Goal: Information Seeking & Learning: Check status

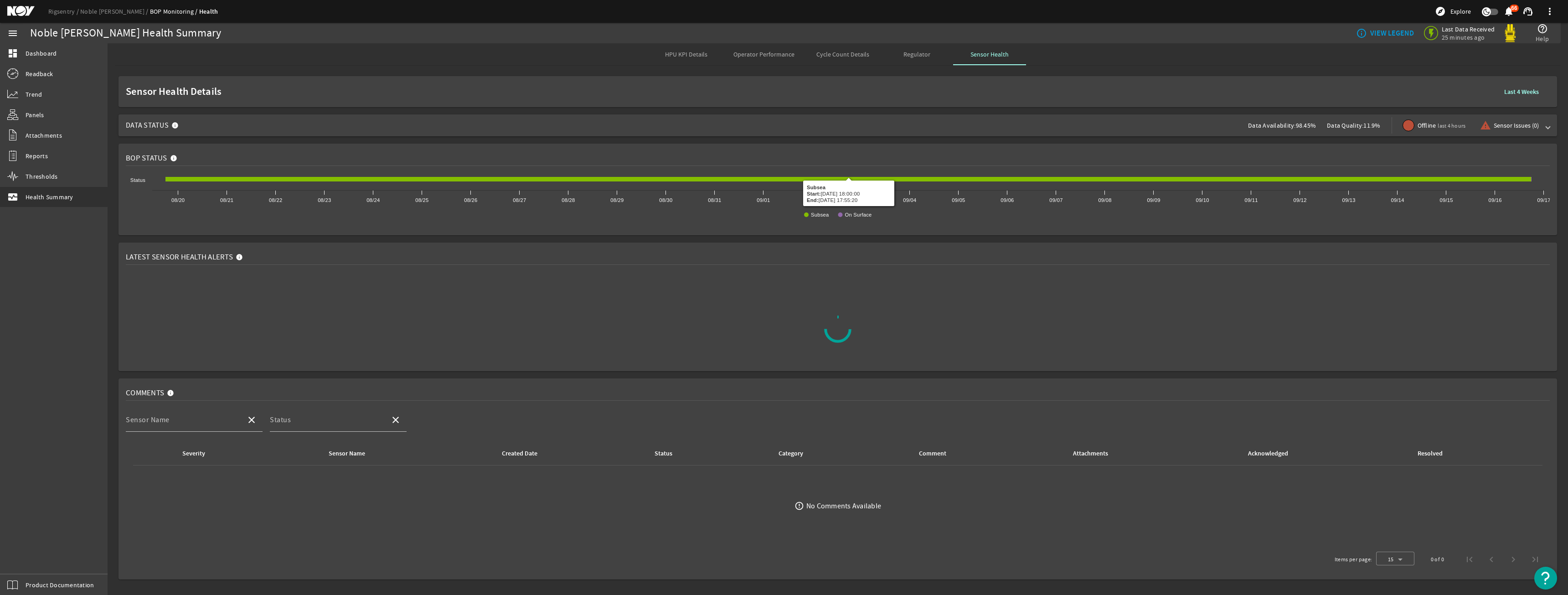
click at [827, 133] on span "Data Status Data Availability: 98.45% Data Quality: 11.9% Offline last 4 hours …" at bounding box center [836, 125] width 1420 height 22
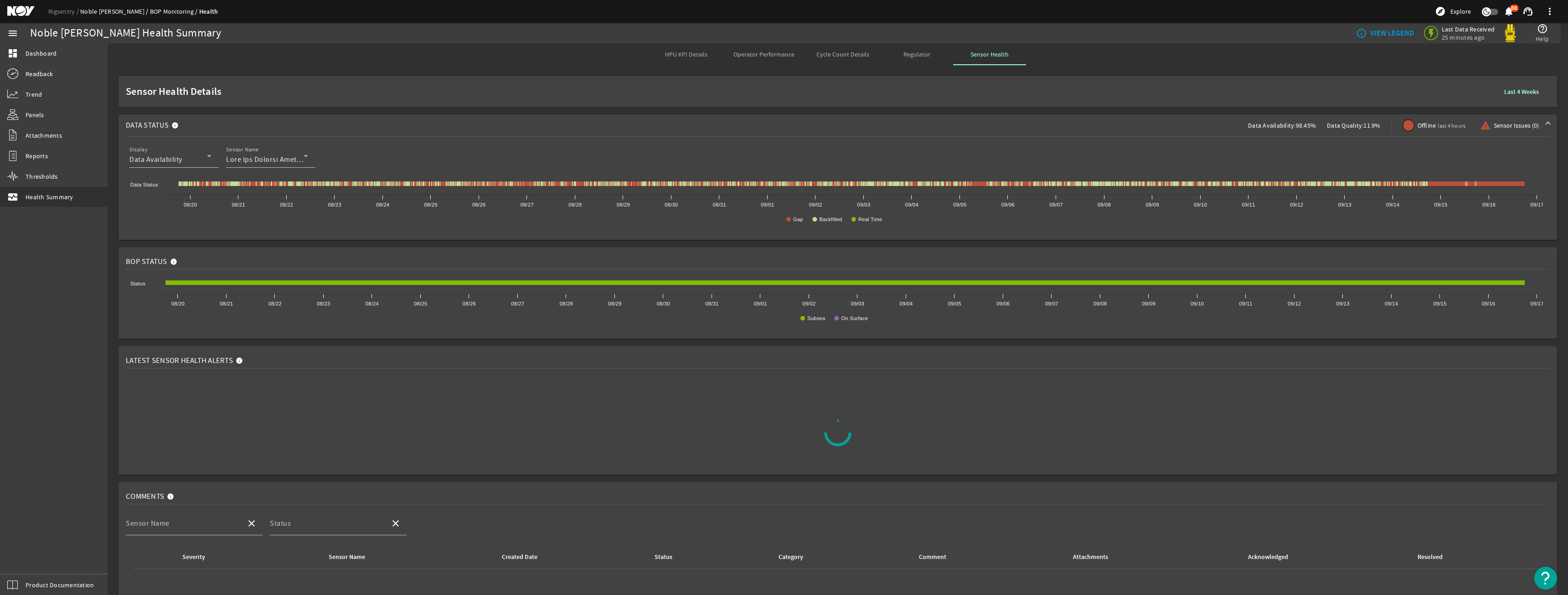
click at [117, 11] on link "Noble Don Taylor" at bounding box center [115, 11] width 70 height 8
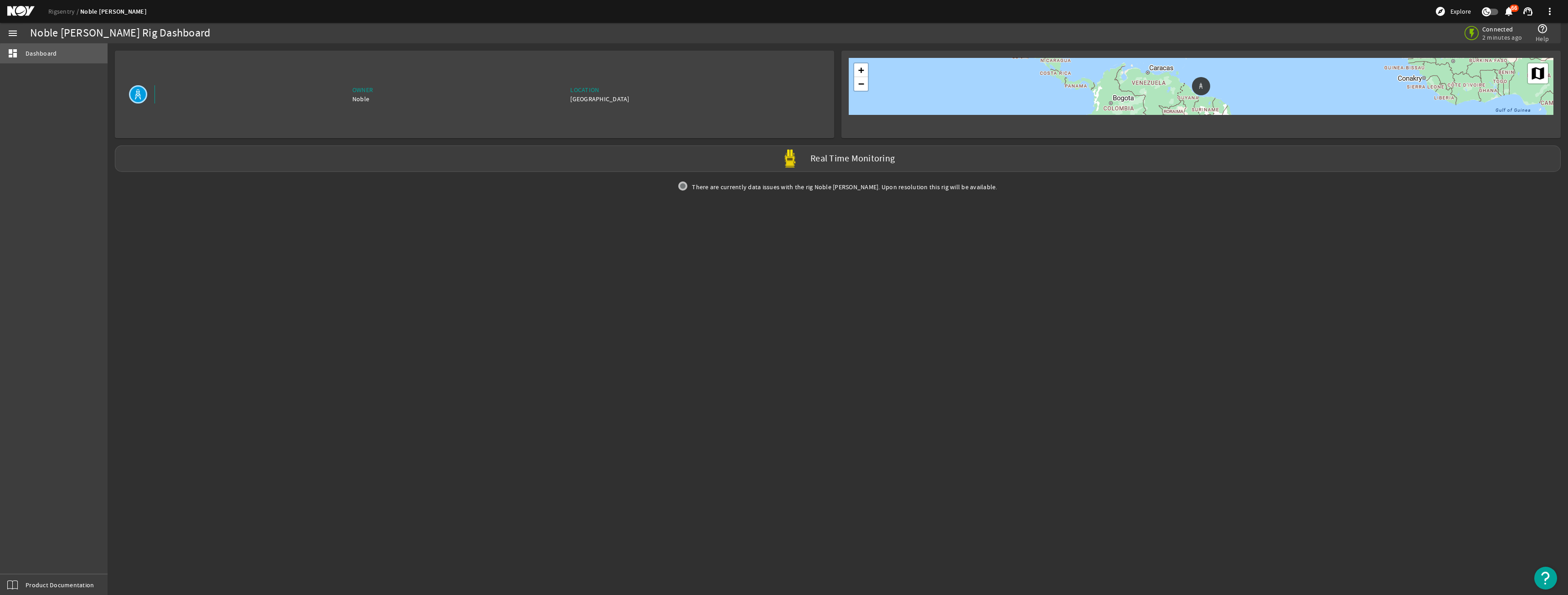
click at [75, 56] on link "dashboard Dashboard" at bounding box center [54, 53] width 108 height 20
click at [71, 18] on div "Rigsentry Noble Don Taylor explore Explore notifications 66 support_agent more_…" at bounding box center [784, 11] width 1568 height 23
click at [69, 13] on link "Rigsentry" at bounding box center [64, 11] width 32 height 8
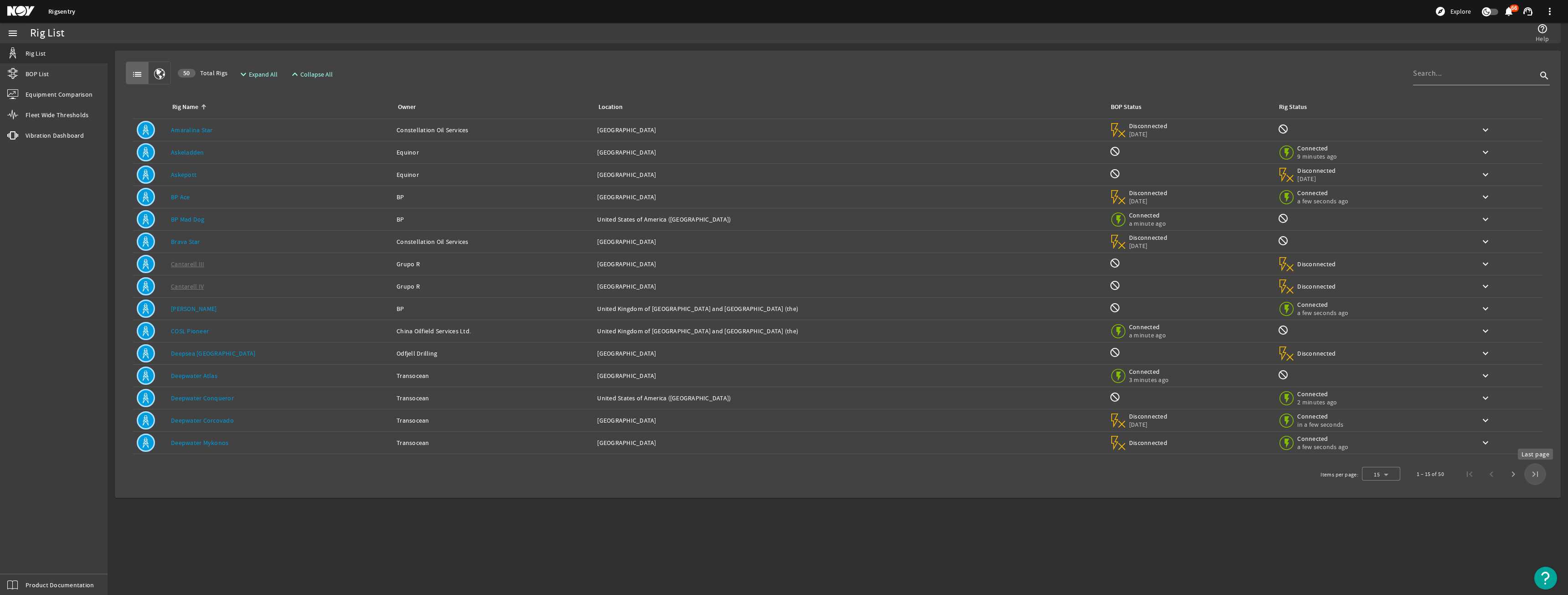
click at [1533, 472] on span "Last page" at bounding box center [1535, 474] width 22 height 22
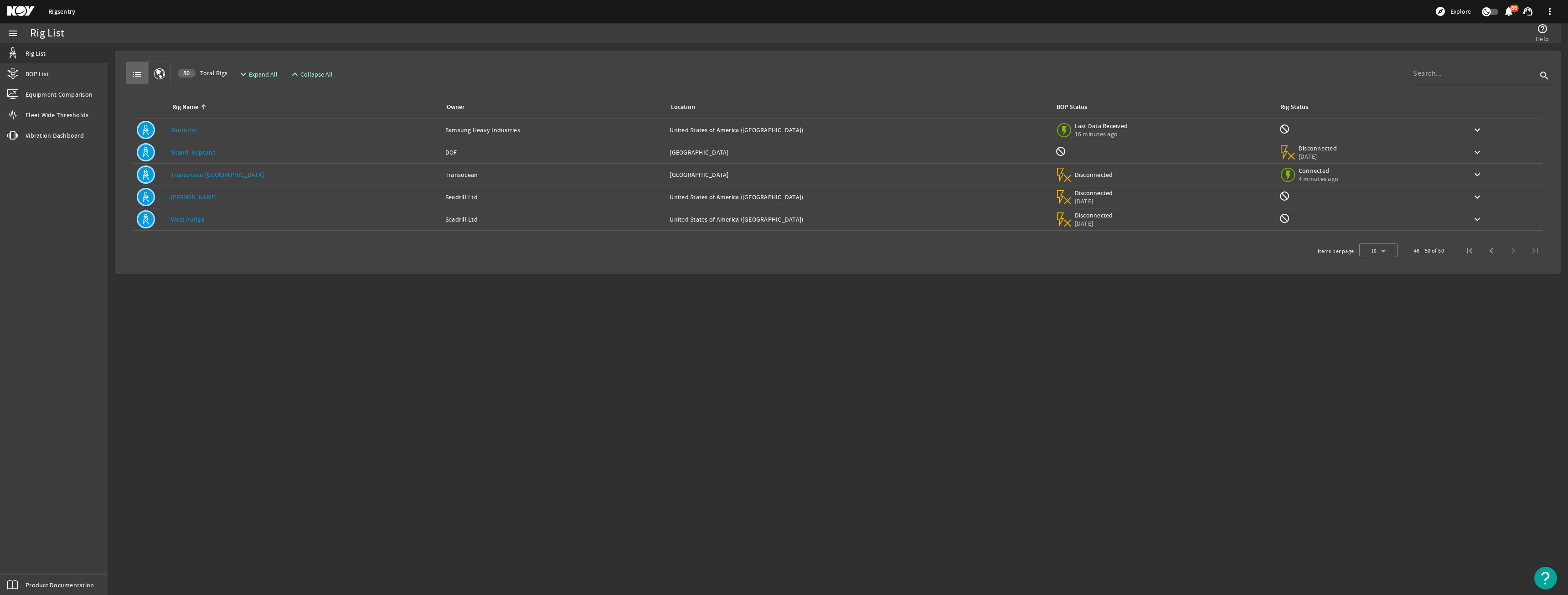
click at [193, 133] on link "Santorini" at bounding box center [184, 130] width 26 height 8
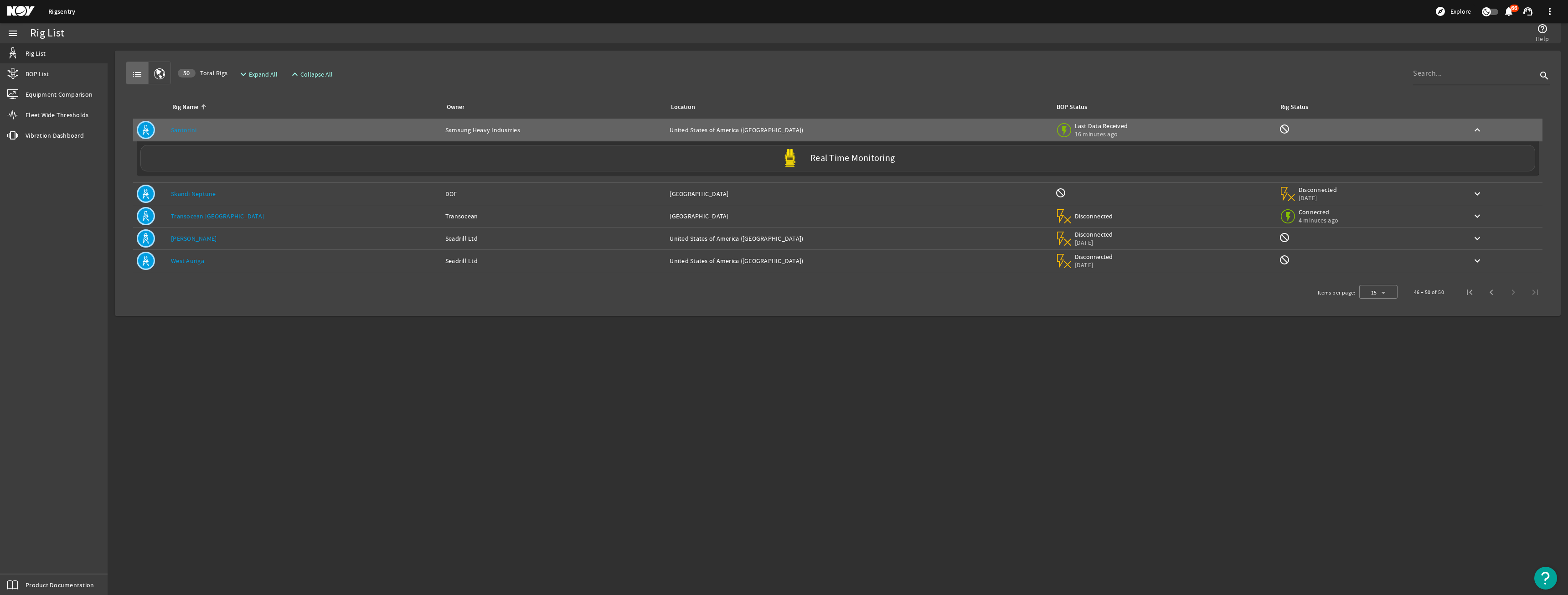
click at [282, 151] on div "Real Time Monitoring" at bounding box center [838, 158] width 1395 height 26
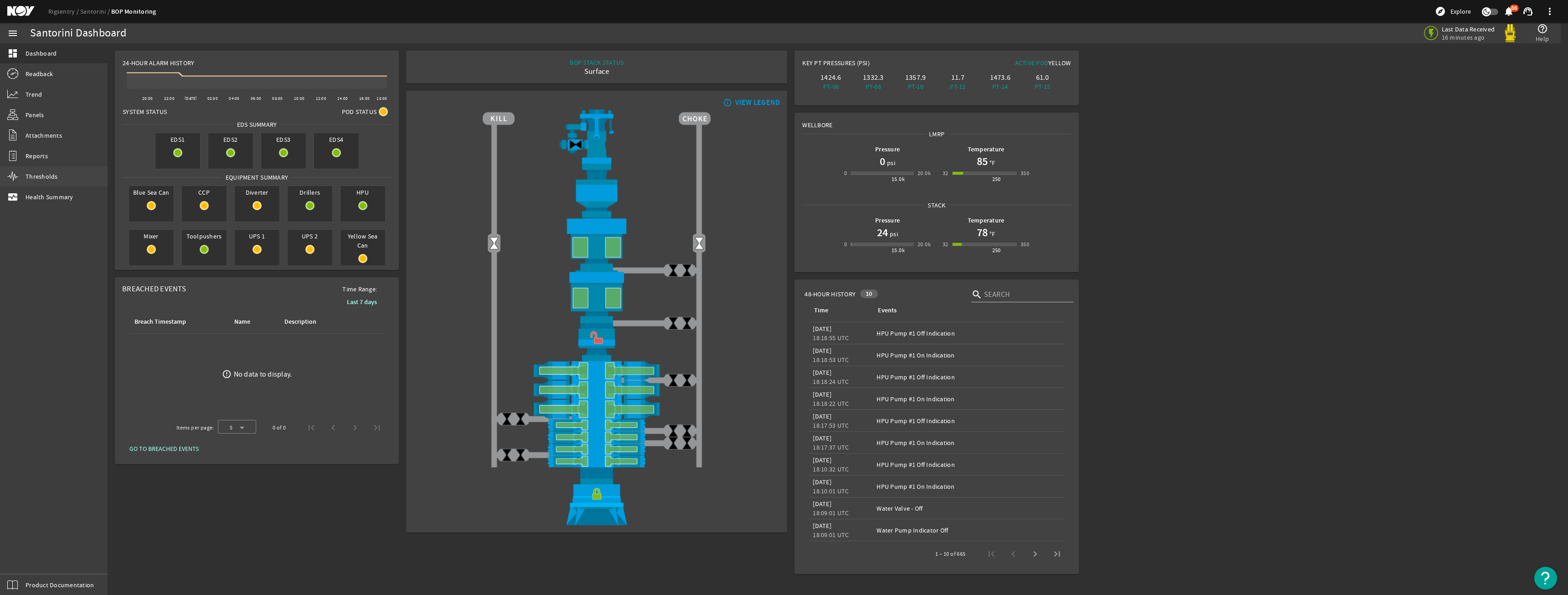
click at [41, 170] on link "Thresholds" at bounding box center [54, 176] width 108 height 20
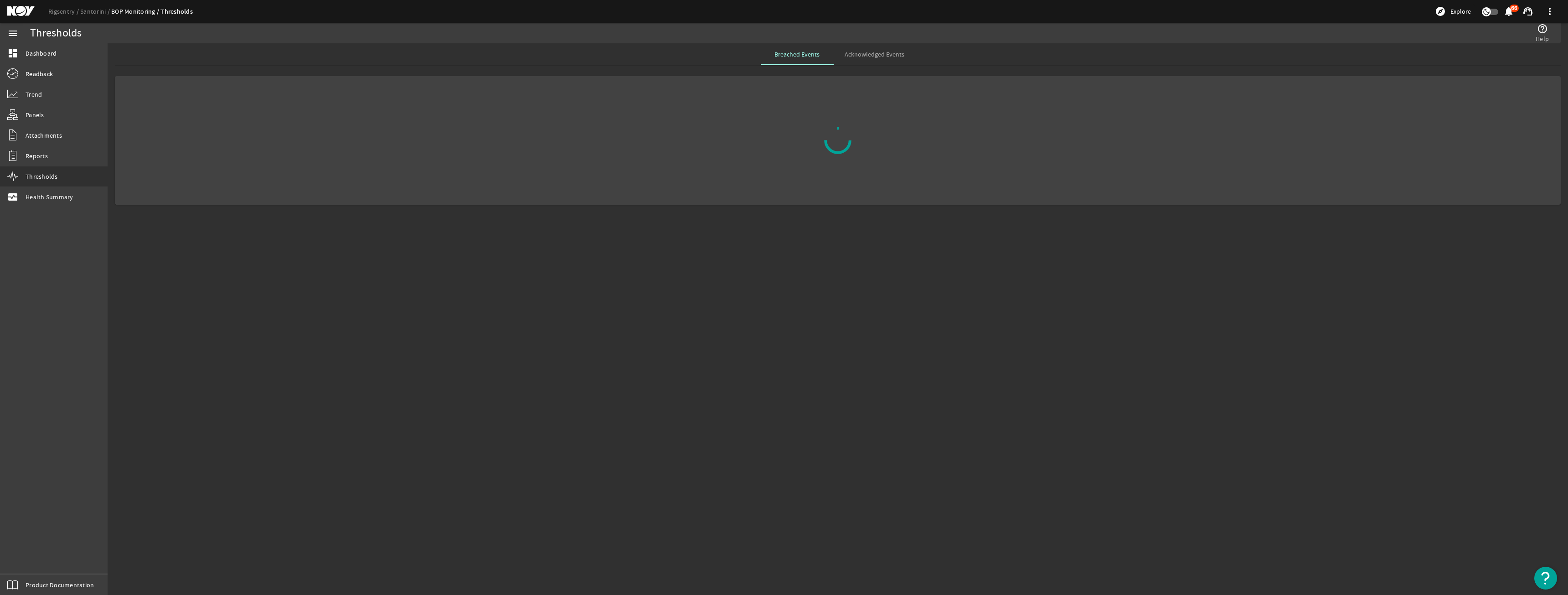
click at [47, 210] on div "menu dashboard Dashboard Readback Trend Panels Attachments Reports Thresholds m…" at bounding box center [54, 309] width 108 height 572
click at [47, 198] on span "Health Summary" at bounding box center [49, 197] width 48 height 9
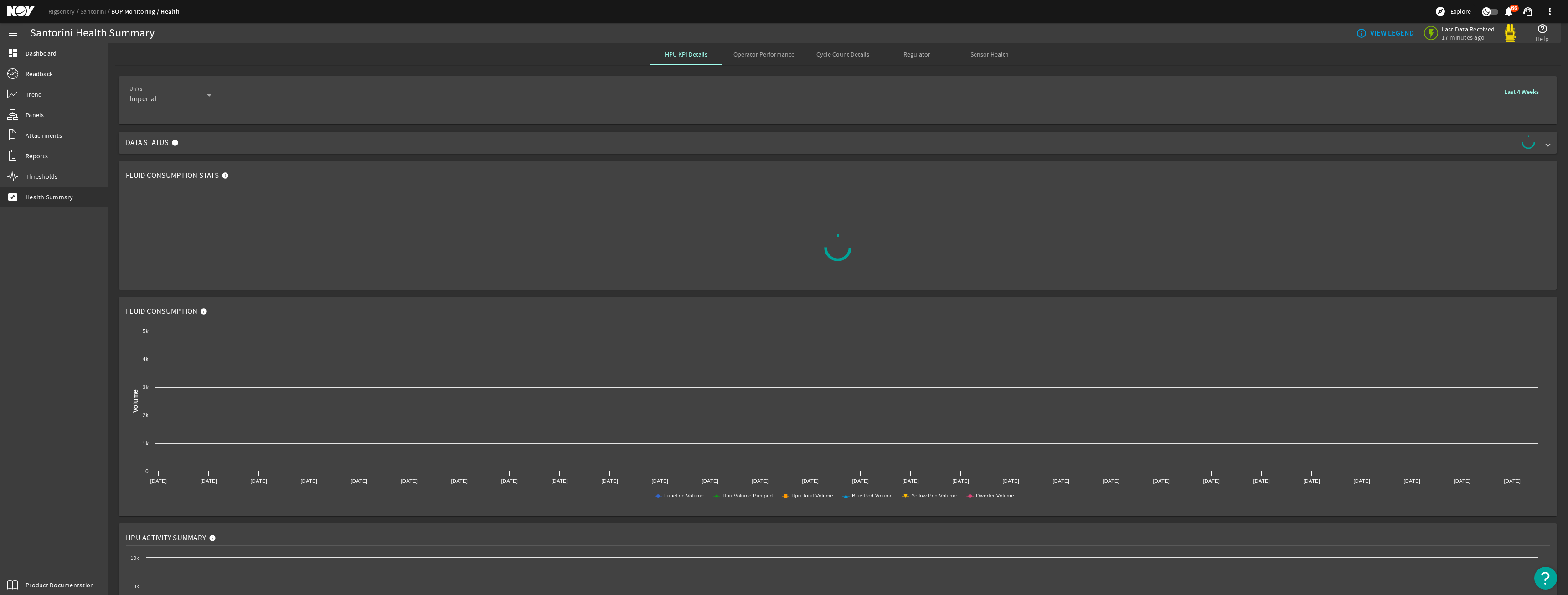
click at [368, 161] on mat-card "Fluid Consumption Stats" at bounding box center [838, 225] width 1438 height 129
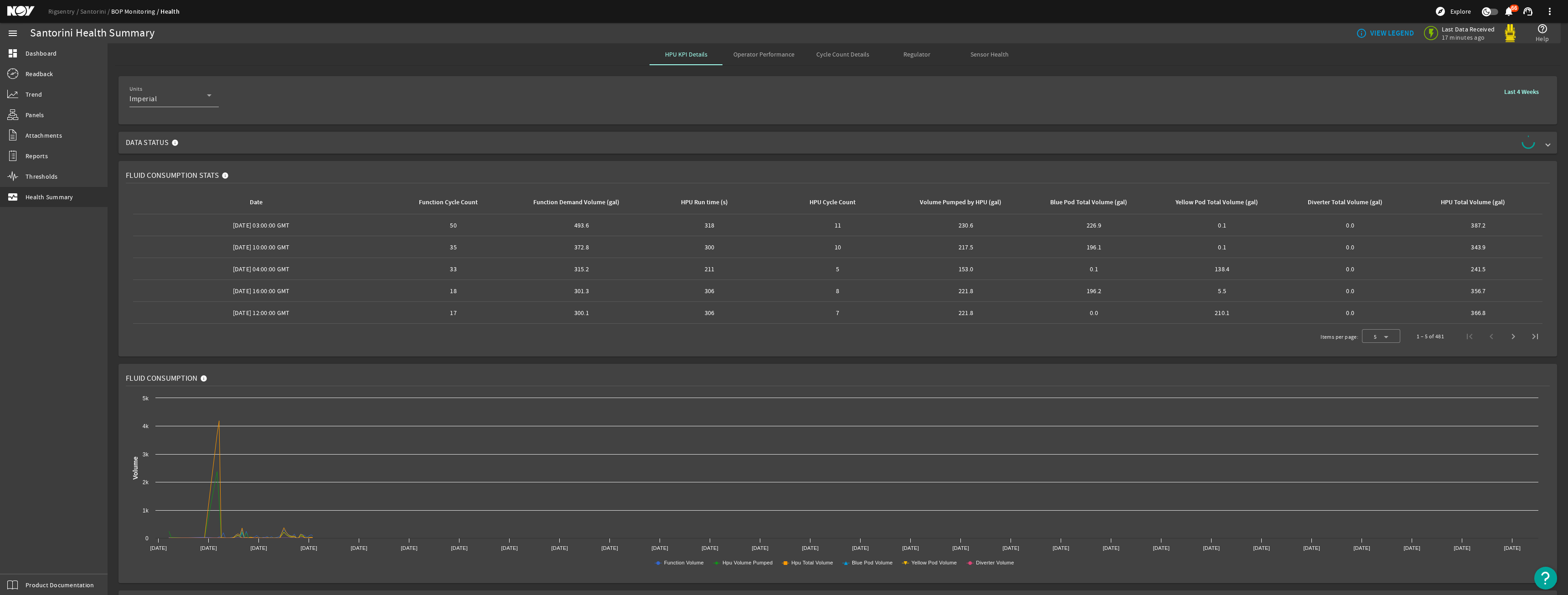
click at [368, 146] on span "Data Status" at bounding box center [836, 143] width 1420 height 15
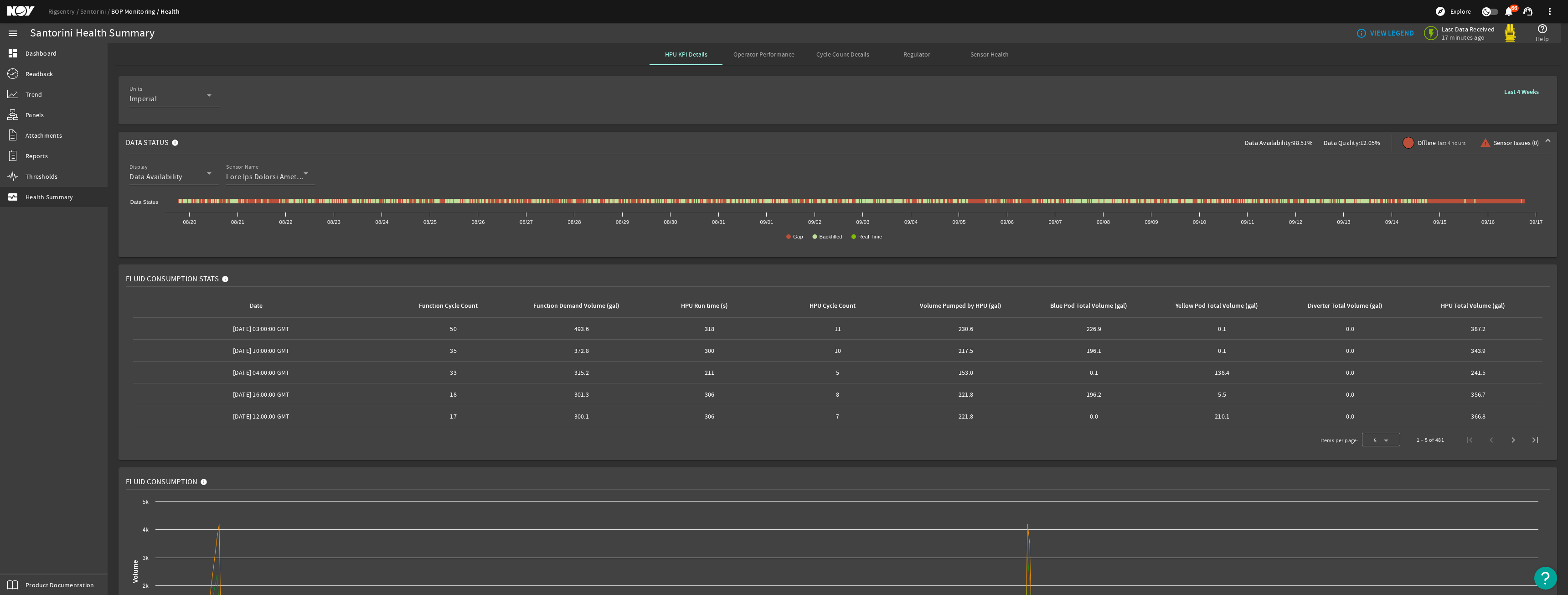
click at [233, 168] on mat-label "Sensor Name" at bounding box center [242, 167] width 33 height 7
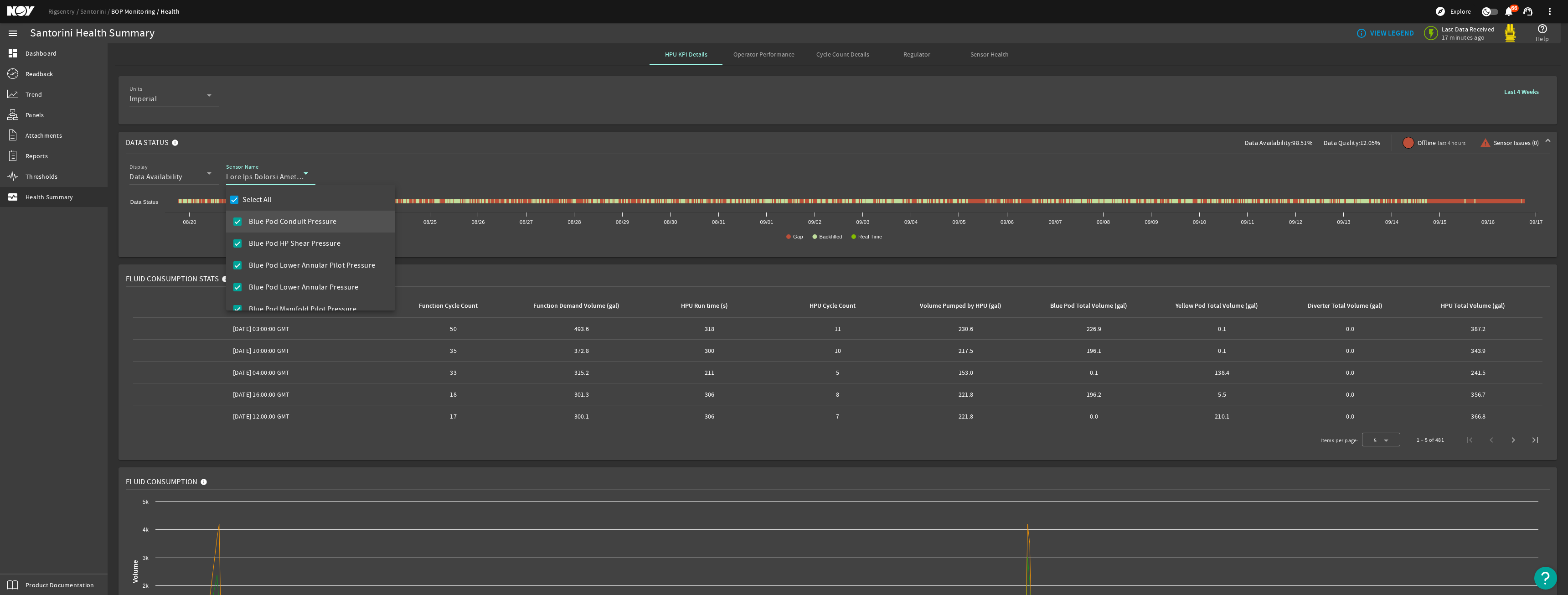
click at [258, 194] on div "Select All" at bounding box center [250, 200] width 44 height 13
click at [262, 194] on span "Blue Pod Supply" at bounding box center [276, 190] width 54 height 11
checkbox input "false"
click at [264, 179] on div at bounding box center [784, 297] width 1568 height 595
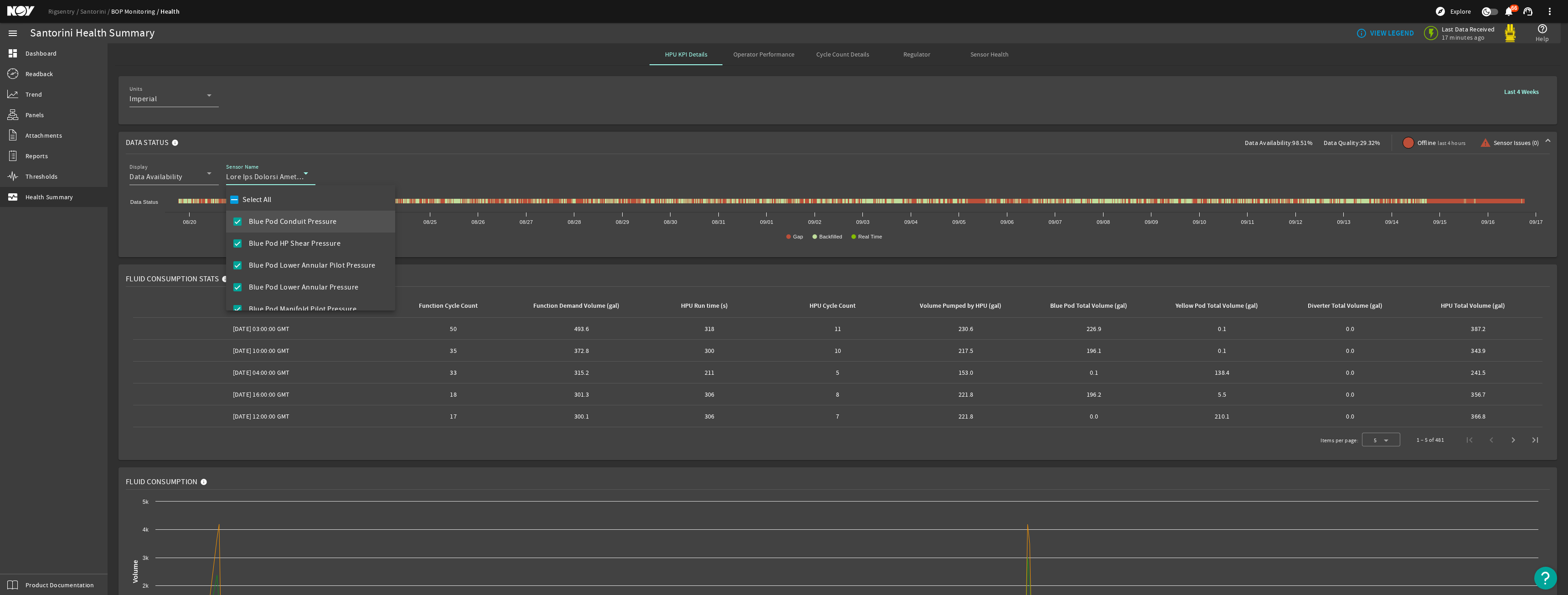
click at [266, 193] on mat-checkbox "Select All" at bounding box center [250, 200] width 44 height 22
click at [262, 199] on label "Select All" at bounding box center [256, 200] width 31 height 9
click at [240, 199] on input "Select All" at bounding box center [234, 200] width 13 height 13
click at [259, 202] on label "Select All" at bounding box center [256, 200] width 31 height 9
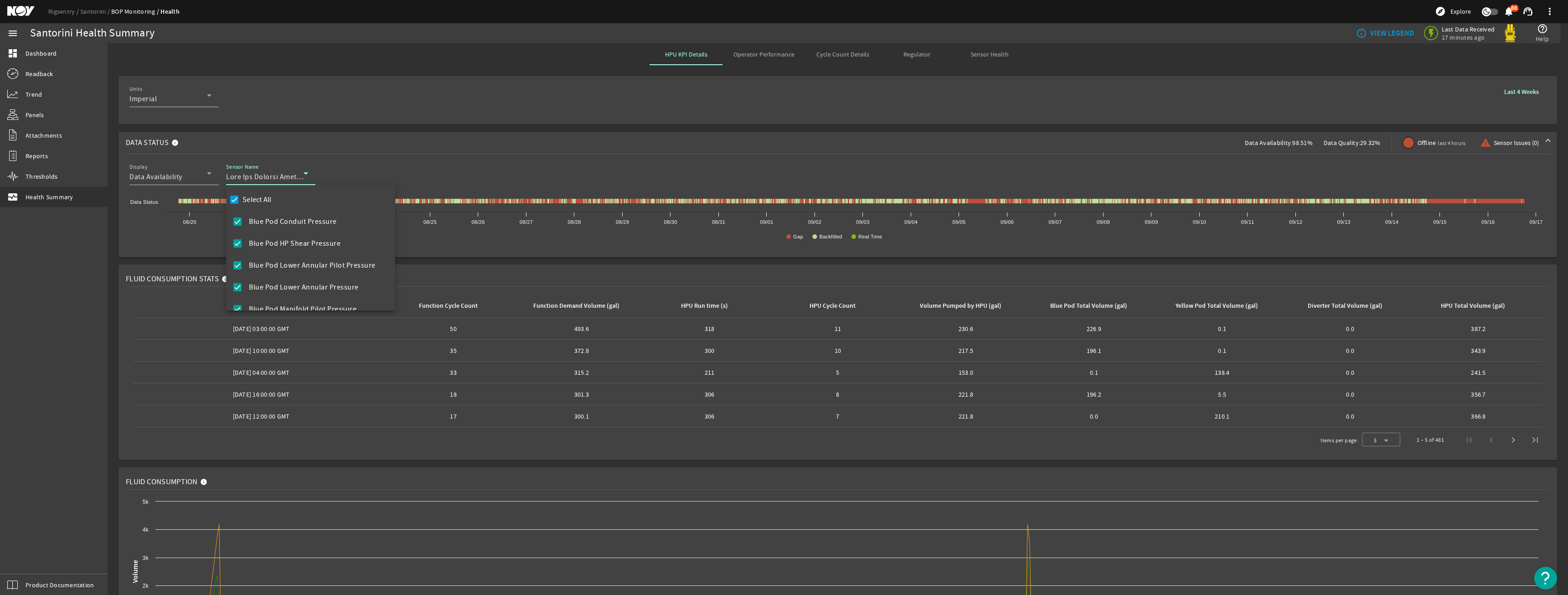
click at [240, 202] on input "Select All" at bounding box center [234, 200] width 13 height 13
checkbox input "false"
click at [270, 294] on mat-option "Diverter Manifold Pressure" at bounding box center [310, 301] width 169 height 22
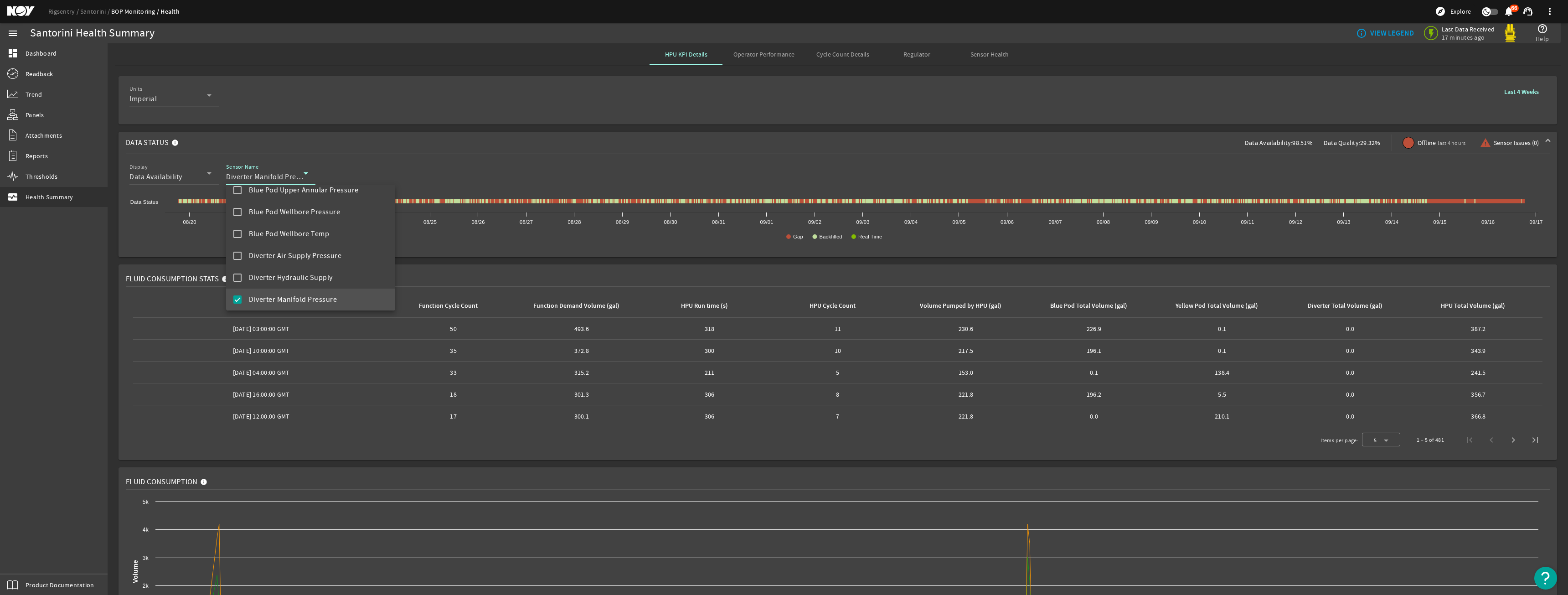
click at [466, 135] on div at bounding box center [784, 297] width 1568 height 595
click at [1513, 96] on b "Last 4 Weeks" at bounding box center [1521, 92] width 35 height 9
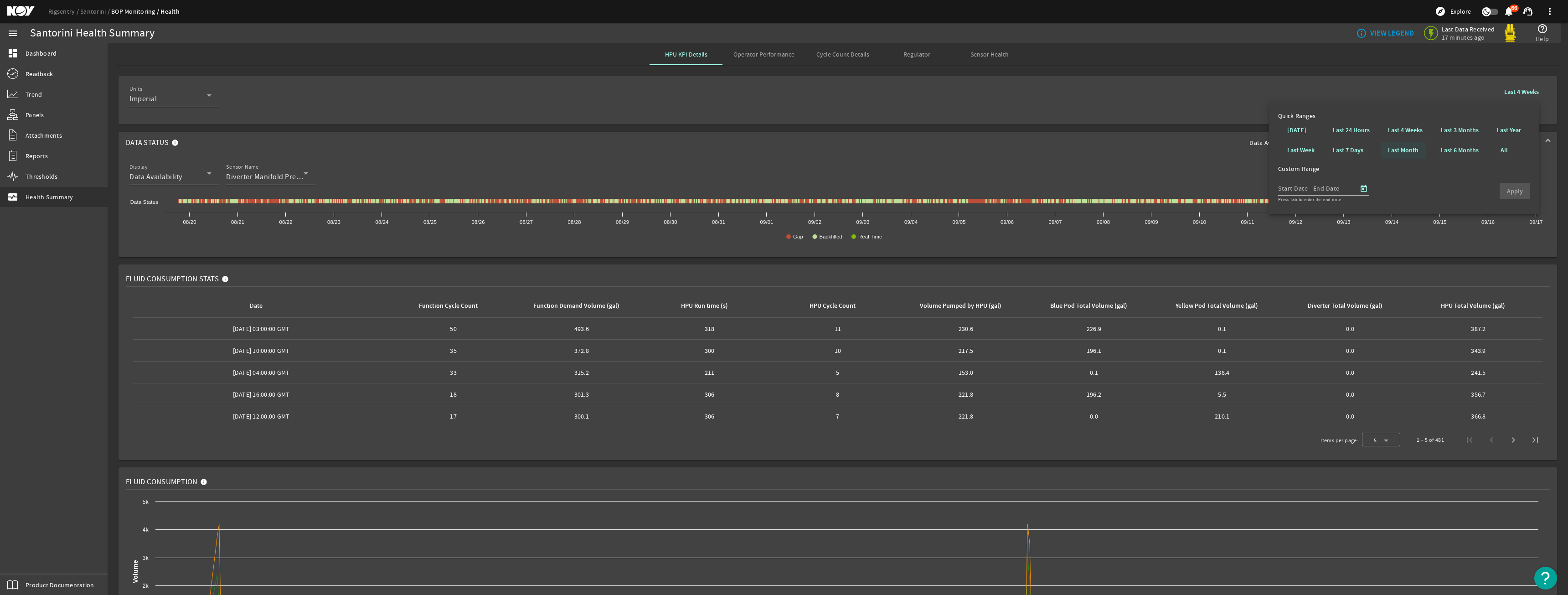
click at [1393, 149] on b "Last Month" at bounding box center [1403, 150] width 30 height 9
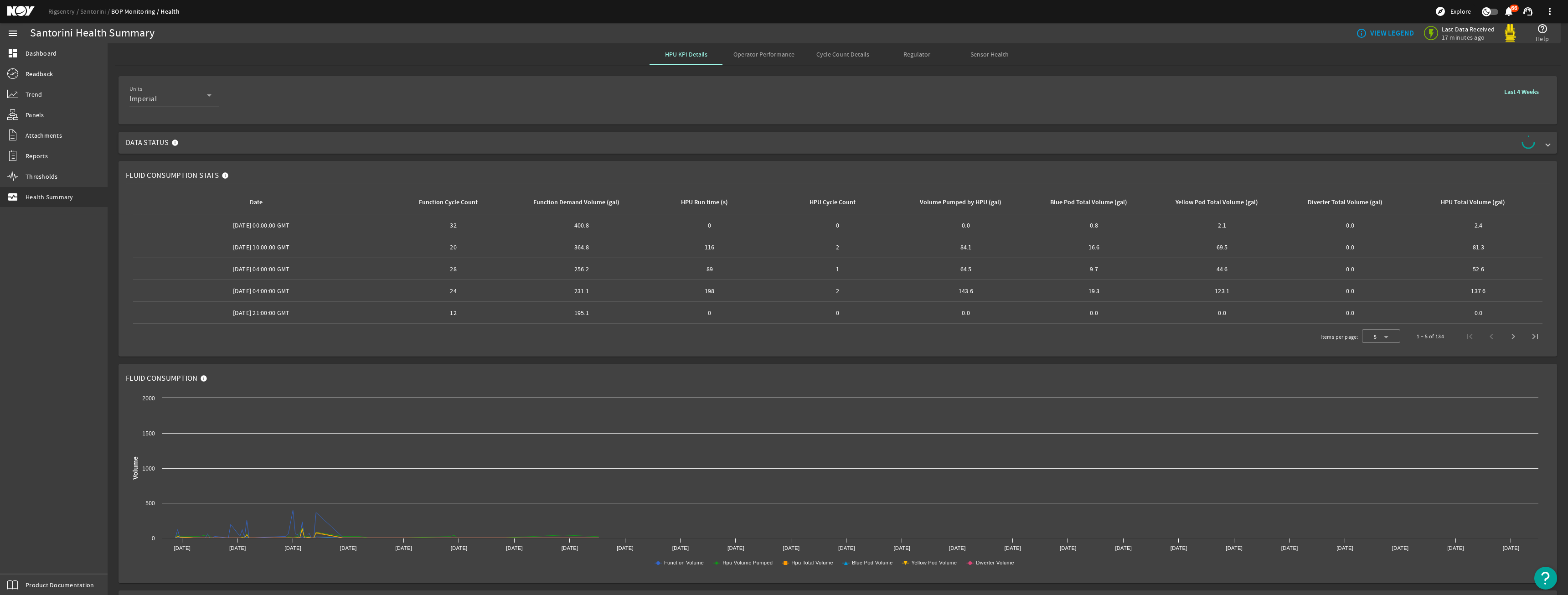
click at [465, 140] on span "Data Status" at bounding box center [836, 143] width 1420 height 15
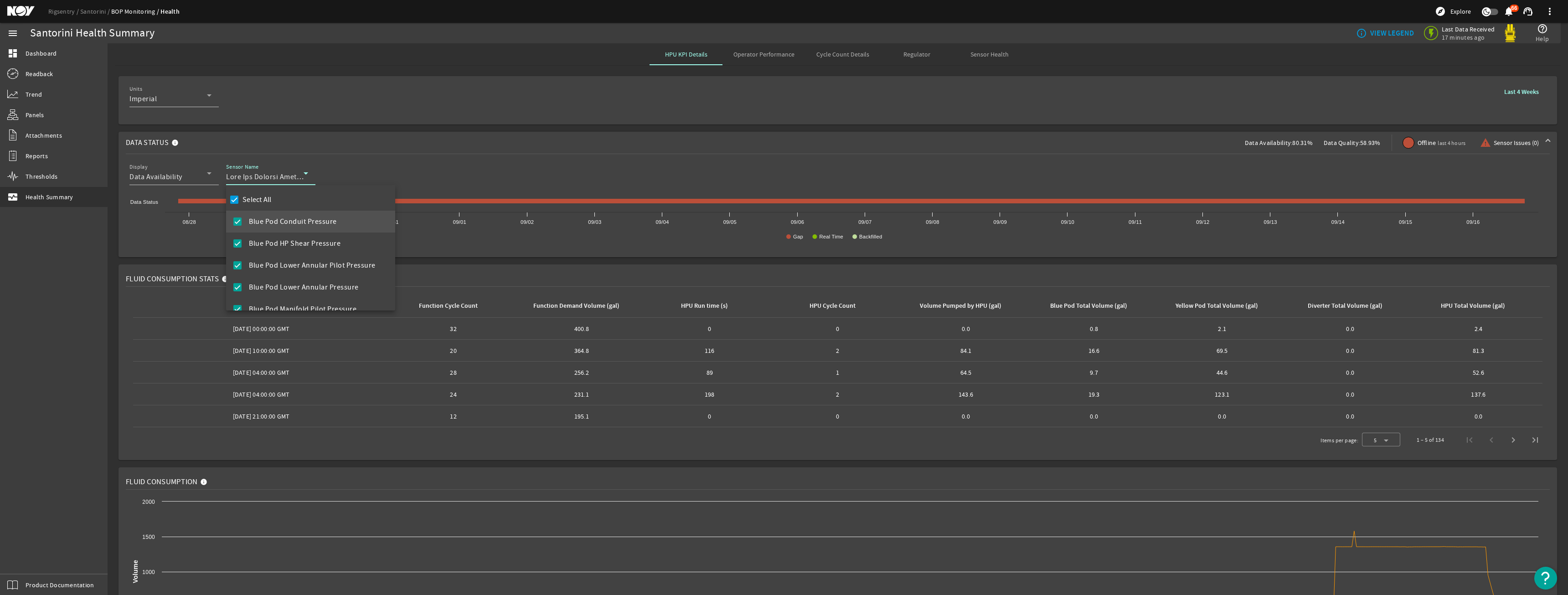
drag, startPoint x: 284, startPoint y: 192, endPoint x: 257, endPoint y: 197, distance: 27.5
click at [284, 192] on div "Select All Blue Pod Conduit Pressure Blue Pod HP Shear Pressure Blue Pod Lower …" at bounding box center [310, 248] width 169 height 125
click at [257, 197] on label "Select All" at bounding box center [256, 200] width 31 height 9
click at [240, 197] on input "Select All" at bounding box center [234, 200] width 13 height 13
checkbox input "false"
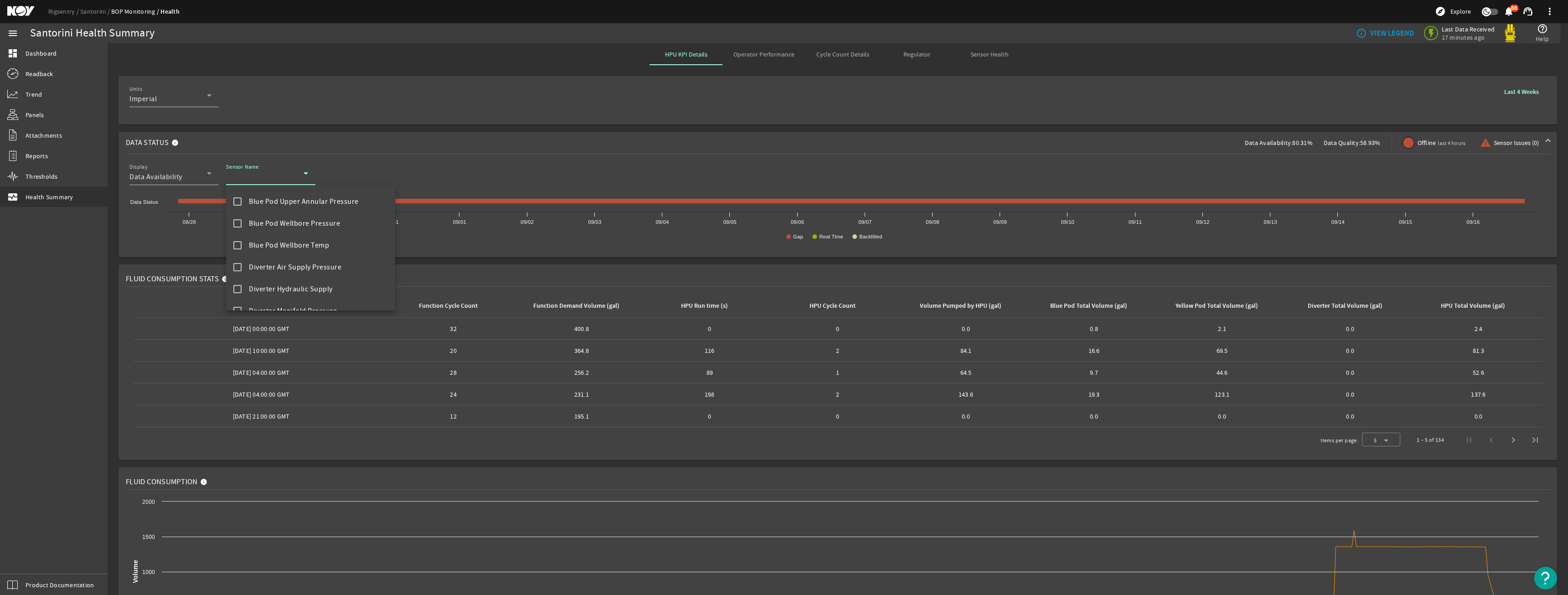
scroll to position [515, 0]
click at [288, 215] on span "Diverter Manifold Pressure" at bounding box center [293, 210] width 88 height 11
click at [432, 127] on div at bounding box center [784, 297] width 1568 height 595
